Goal: Task Accomplishment & Management: Use online tool/utility

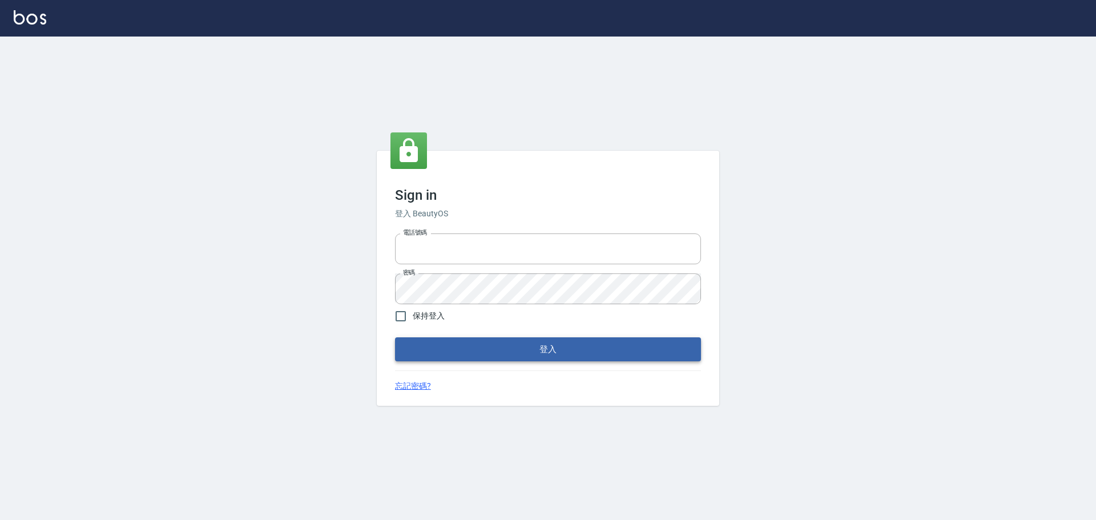
type input "0976570099"
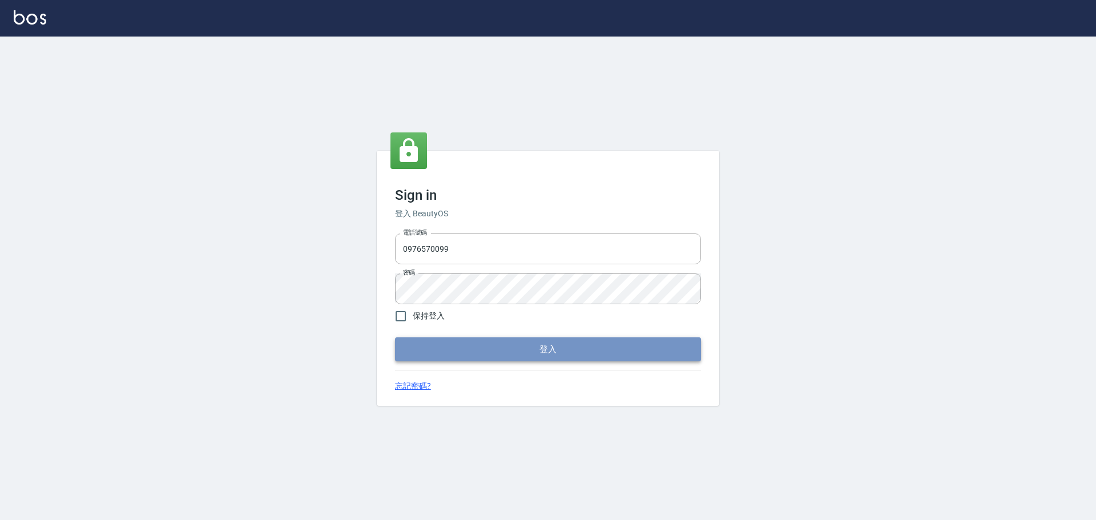
drag, startPoint x: 617, startPoint y: 354, endPoint x: 658, endPoint y: 305, distance: 64.0
click at [619, 348] on button "登入" at bounding box center [548, 349] width 306 height 24
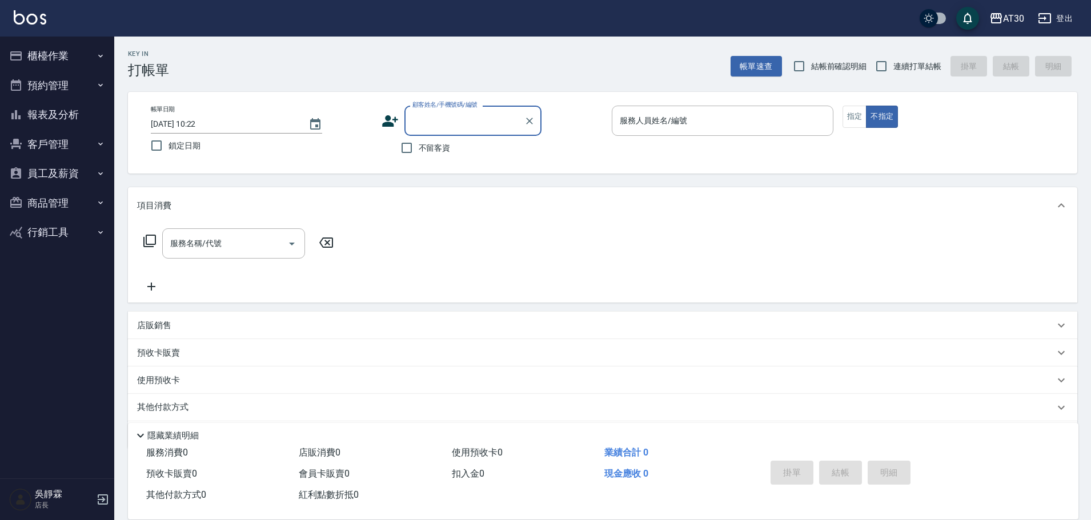
click at [57, 54] on button "櫃檯作業" at bounding box center [57, 56] width 105 height 30
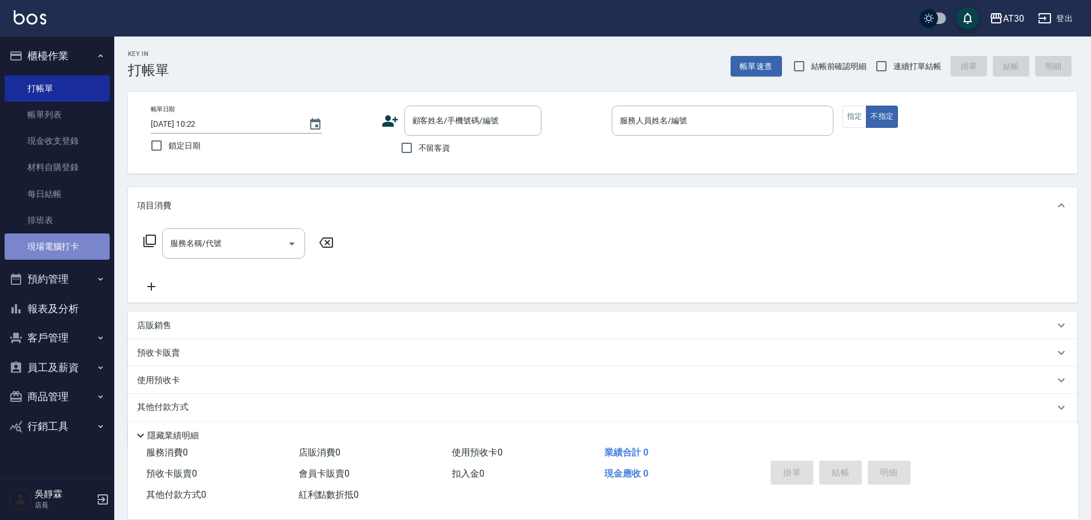
click at [67, 254] on link "現場電腦打卡" at bounding box center [57, 247] width 105 height 26
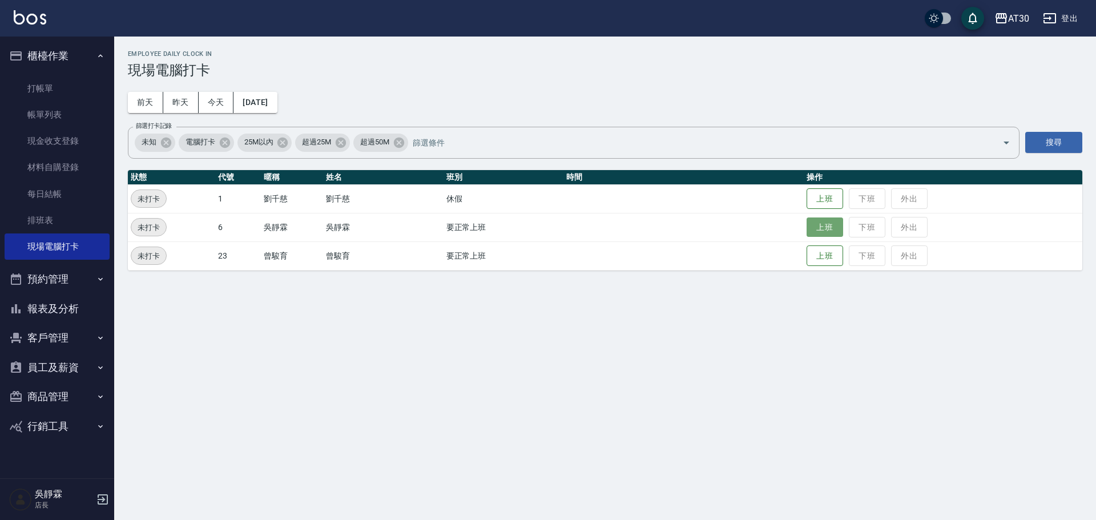
click at [828, 230] on button "上班" at bounding box center [825, 228] width 37 height 20
